Goal: Check status: Check status

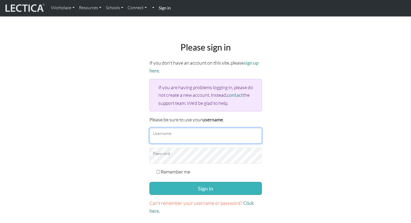
type input "[EMAIL_ADDRESS][DOMAIN_NAME]"
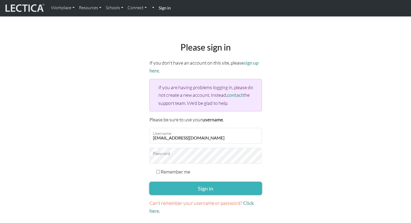
click at [183, 190] on button "Sign in" at bounding box center [205, 188] width 112 height 13
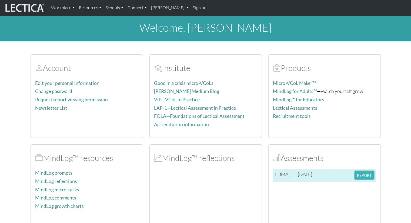
click at [360, 176] on button "REPORT" at bounding box center [363, 175] width 19 height 8
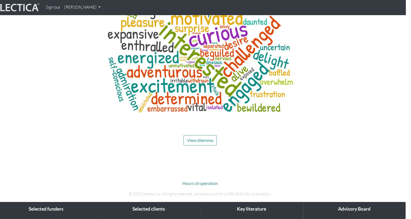
scroll to position [1911, 5]
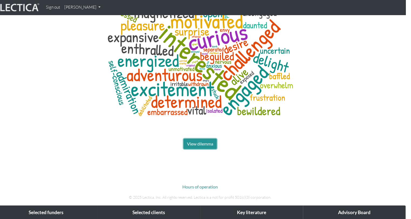
click at [195, 141] on span "View dilemma" at bounding box center [200, 143] width 26 height 5
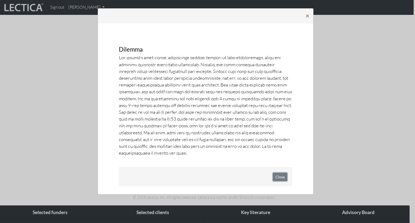
click at [280, 175] on button "Close" at bounding box center [280, 177] width 14 height 8
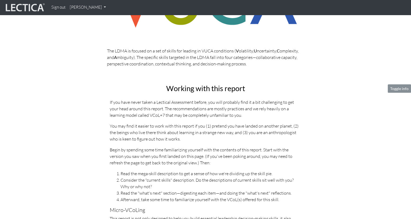
scroll to position [177, 0]
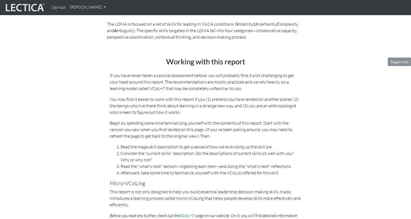
drag, startPoint x: 130, startPoint y: 122, endPoint x: 189, endPoint y: 183, distance: 84.3
click at [189, 183] on h5 "Micro-VCoLing" at bounding box center [206, 183] width 192 height 6
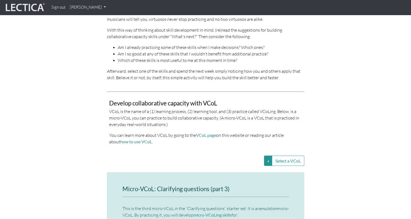
scroll to position [1042, 0]
click at [269, 155] on button "Select a VCoL" at bounding box center [268, 160] width 8 height 10
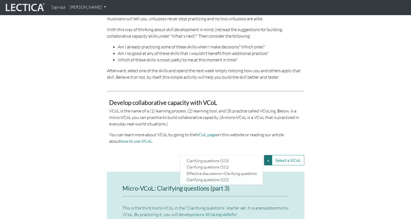
click at [246, 131] on p "You can learn more about VCoL by going to the VCoL page on this website or read…" at bounding box center [205, 137] width 193 height 13
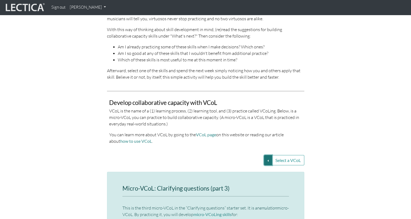
click at [267, 155] on button "Select a VCoL" at bounding box center [268, 160] width 8 height 10
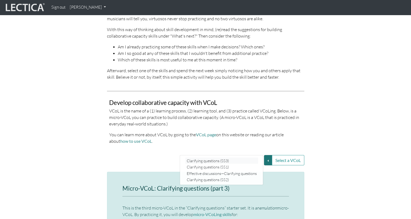
click at [247, 157] on link "Clarifying questions (SS3)" at bounding box center [221, 160] width 73 height 6
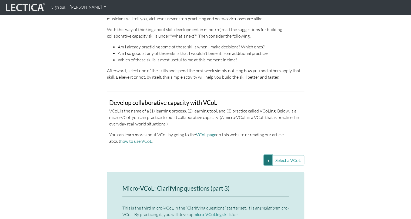
click at [266, 155] on button "Select a VCoL" at bounding box center [268, 160] width 8 height 10
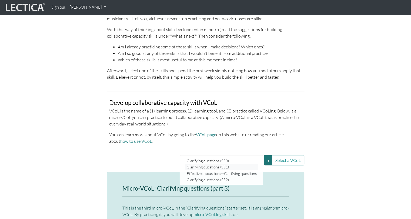
click at [248, 164] on link "Clarifying questions (SS1)" at bounding box center [221, 167] width 73 height 6
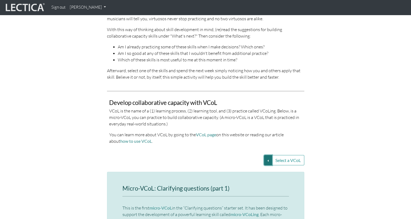
click at [269, 155] on button "Select a VCoL" at bounding box center [268, 160] width 8 height 10
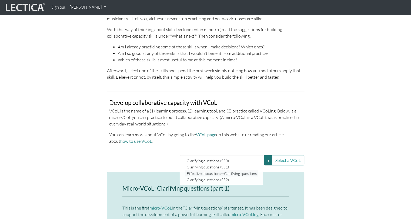
click at [245, 170] on link "Effective discussions—Clarifying questions" at bounding box center [221, 173] width 73 height 6
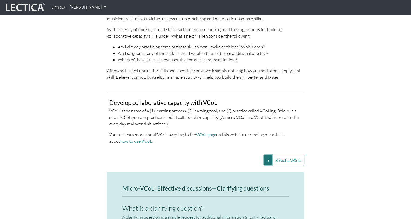
click at [267, 155] on button "Select a VCoL" at bounding box center [268, 160] width 8 height 10
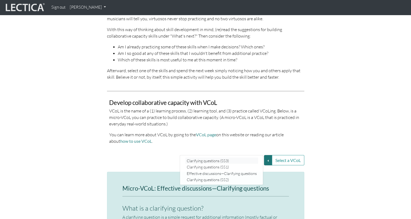
click at [247, 157] on link "Clarifying questions (SS3)" at bounding box center [221, 160] width 73 height 6
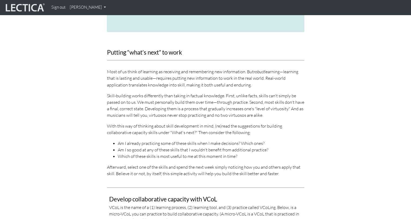
scroll to position [946, 0]
